Goal: Information Seeking & Learning: Stay updated

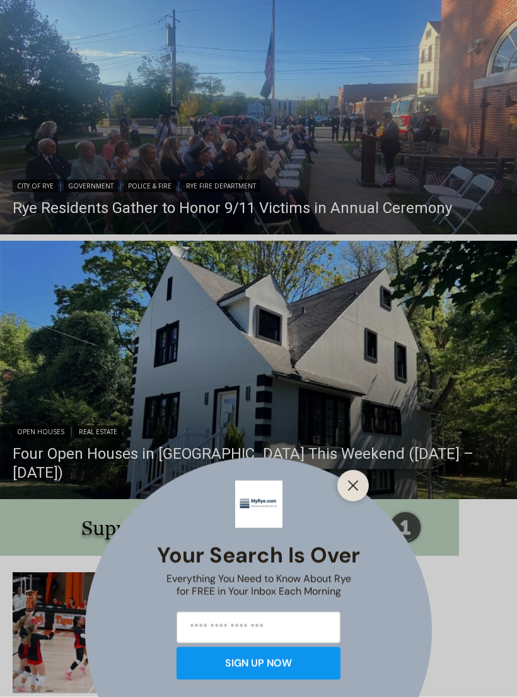
scroll to position [796, 0]
click at [263, 203] on div "Your Search is Over Everything You Need to Know About Rye for FREE in Your Inbo…" at bounding box center [258, 348] width 517 height 697
click at [267, 209] on div "Your Search is Over Everything You Need to Know About Rye for FREE in Your Inbo…" at bounding box center [258, 348] width 517 height 697
click at [281, 150] on div "Your Search is Over Everything You Need to Know About Rye for FREE in Your Inbo…" at bounding box center [258, 348] width 517 height 697
click at [361, 495] on button "Close" at bounding box center [353, 486] width 18 height 18
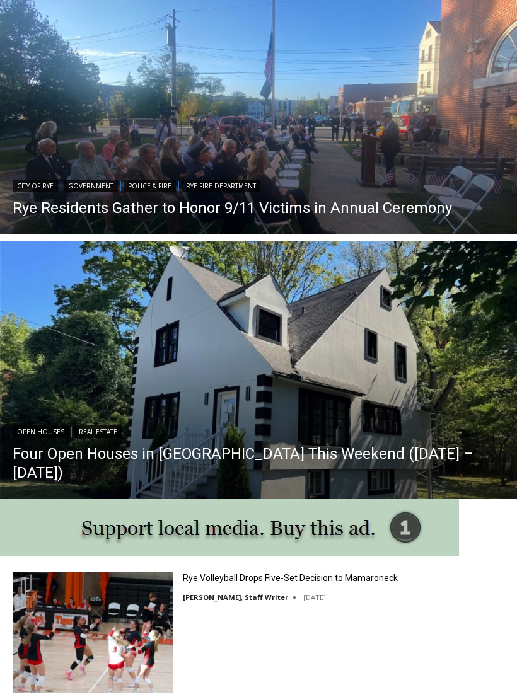
scroll to position [0, 0]
click at [273, 207] on link "Rye Residents Gather to Honor 9/11 Victims in Annual Ceremony" at bounding box center [232, 208] width 439 height 19
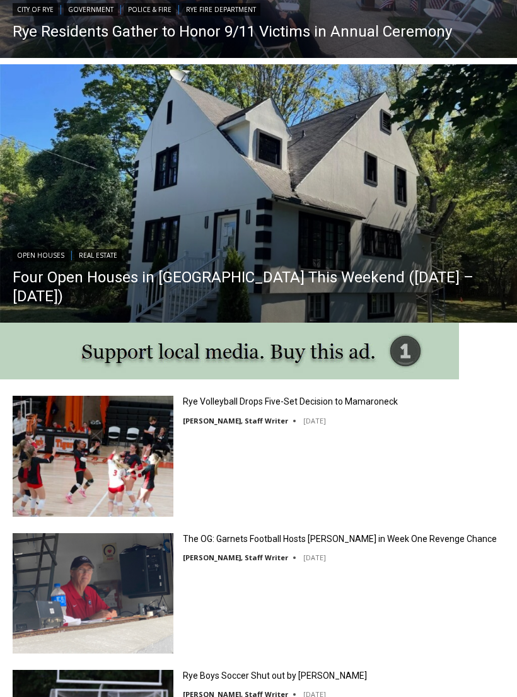
scroll to position [972, 0]
click at [256, 294] on link "Four Open Houses in [GEOGRAPHIC_DATA] This Weekend ([DATE] – [DATE])" at bounding box center [259, 287] width 492 height 38
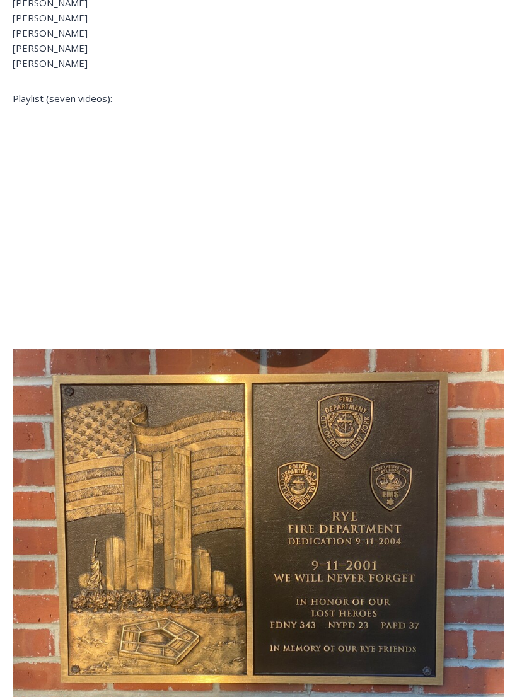
scroll to position [1131, 0]
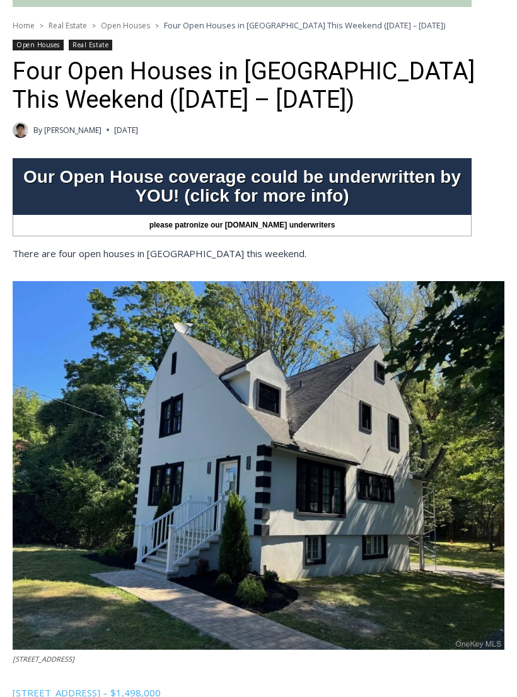
scroll to position [342, 0]
